Goal: Communication & Community: Connect with others

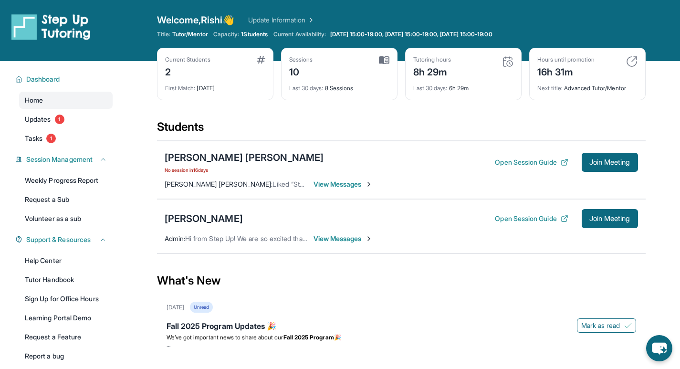
click at [329, 185] on span "View Messages" at bounding box center [343, 184] width 60 height 10
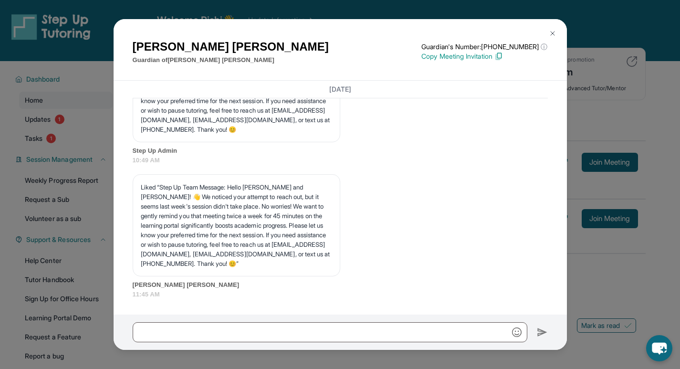
scroll to position [4313, 0]
click at [551, 31] on img at bounding box center [552, 34] width 8 height 8
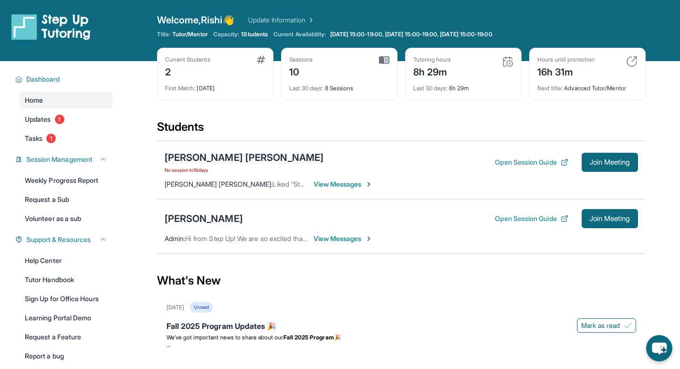
click at [188, 155] on div "[PERSON_NAME] [PERSON_NAME]" at bounding box center [244, 157] width 159 height 13
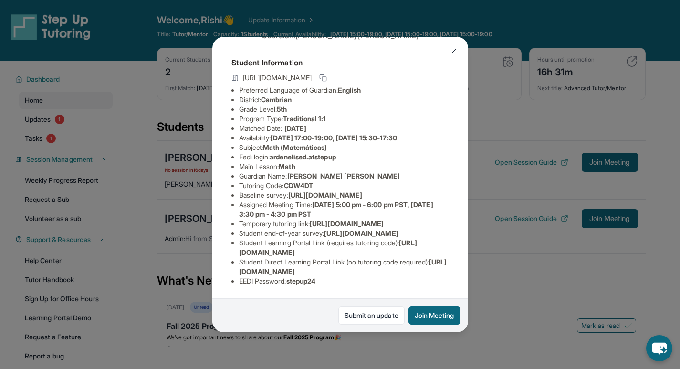
scroll to position [124, 0]
click at [451, 45] on button at bounding box center [453, 50] width 19 height 19
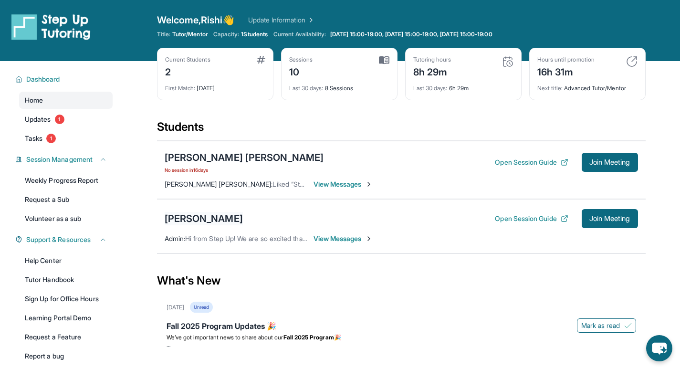
click at [232, 218] on div "[PERSON_NAME]" at bounding box center [204, 218] width 78 height 13
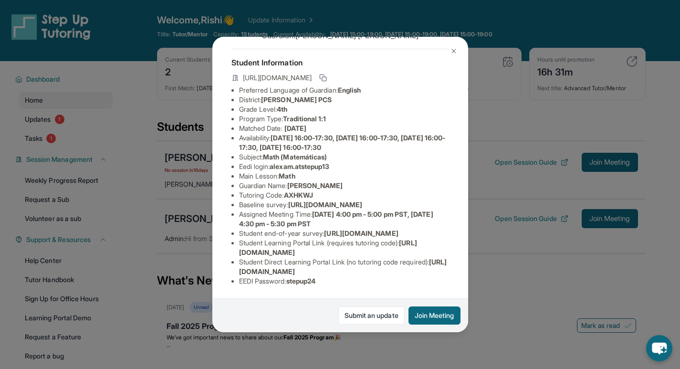
scroll to position [83, 0]
click at [451, 49] on img at bounding box center [454, 51] width 8 height 8
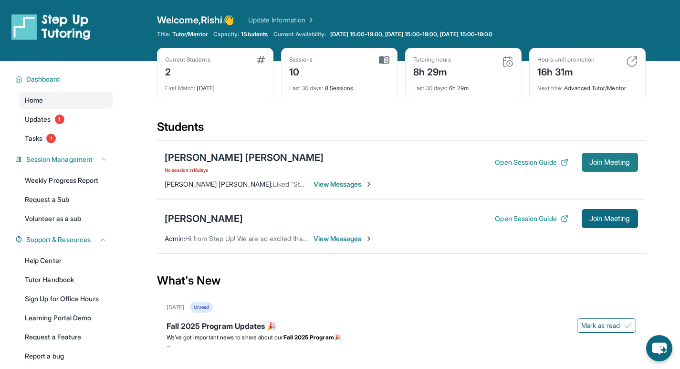
click at [589, 165] on span "Join Meeting" at bounding box center [609, 162] width 41 height 6
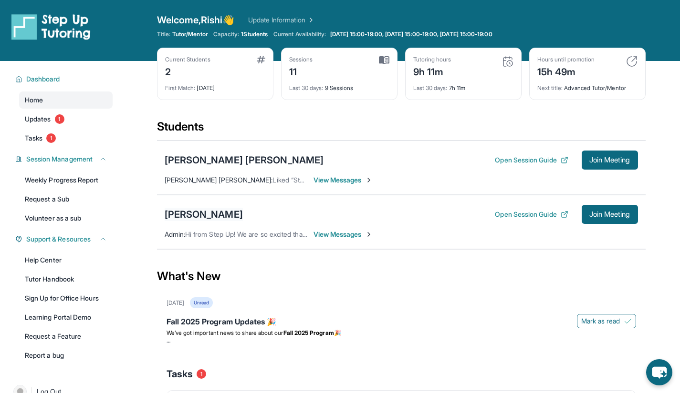
click at [219, 211] on div "[PERSON_NAME]" at bounding box center [204, 214] width 78 height 13
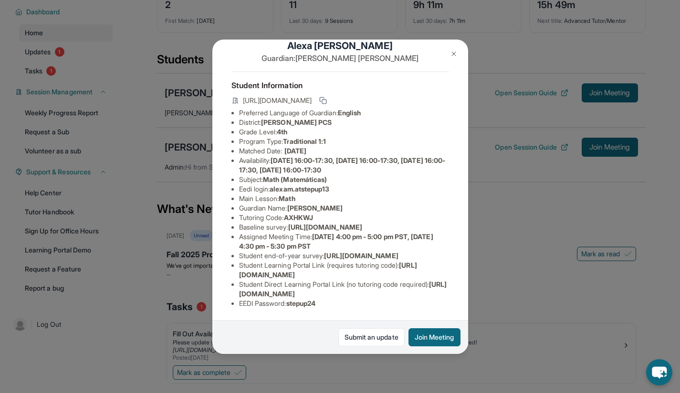
scroll to position [68, 0]
click at [452, 54] on img at bounding box center [454, 54] width 8 height 8
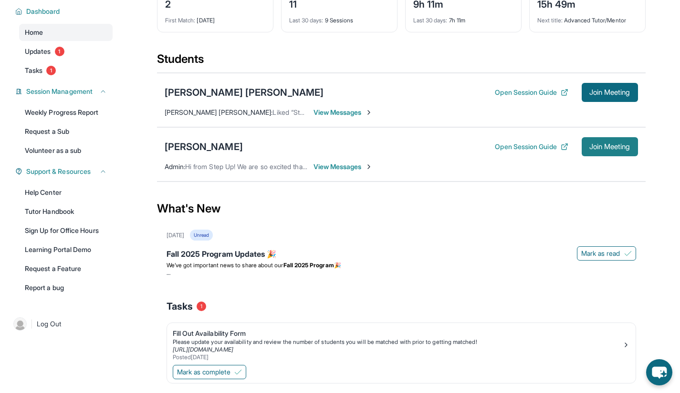
click at [598, 147] on span "Join Meeting" at bounding box center [609, 147] width 41 height 6
